Goal: Task Accomplishment & Management: Manage account settings

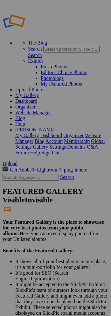
drag, startPoint x: 51, startPoint y: 65, endPoint x: 40, endPoint y: 63, distance: 10.8
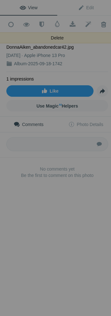
click at [104, 24] on span at bounding box center [104, 24] width 16 height 6
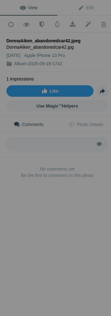
click at [30, 7] on span "View" at bounding box center [29, 7] width 18 height 5
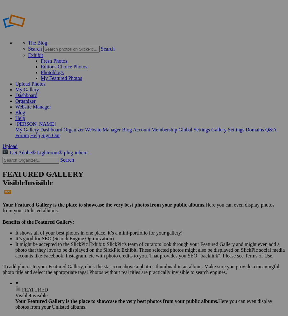
click at [86, 181] on span "Yes" at bounding box center [81, 182] width 7 height 5
